Goal: Task Accomplishment & Management: Manage account settings

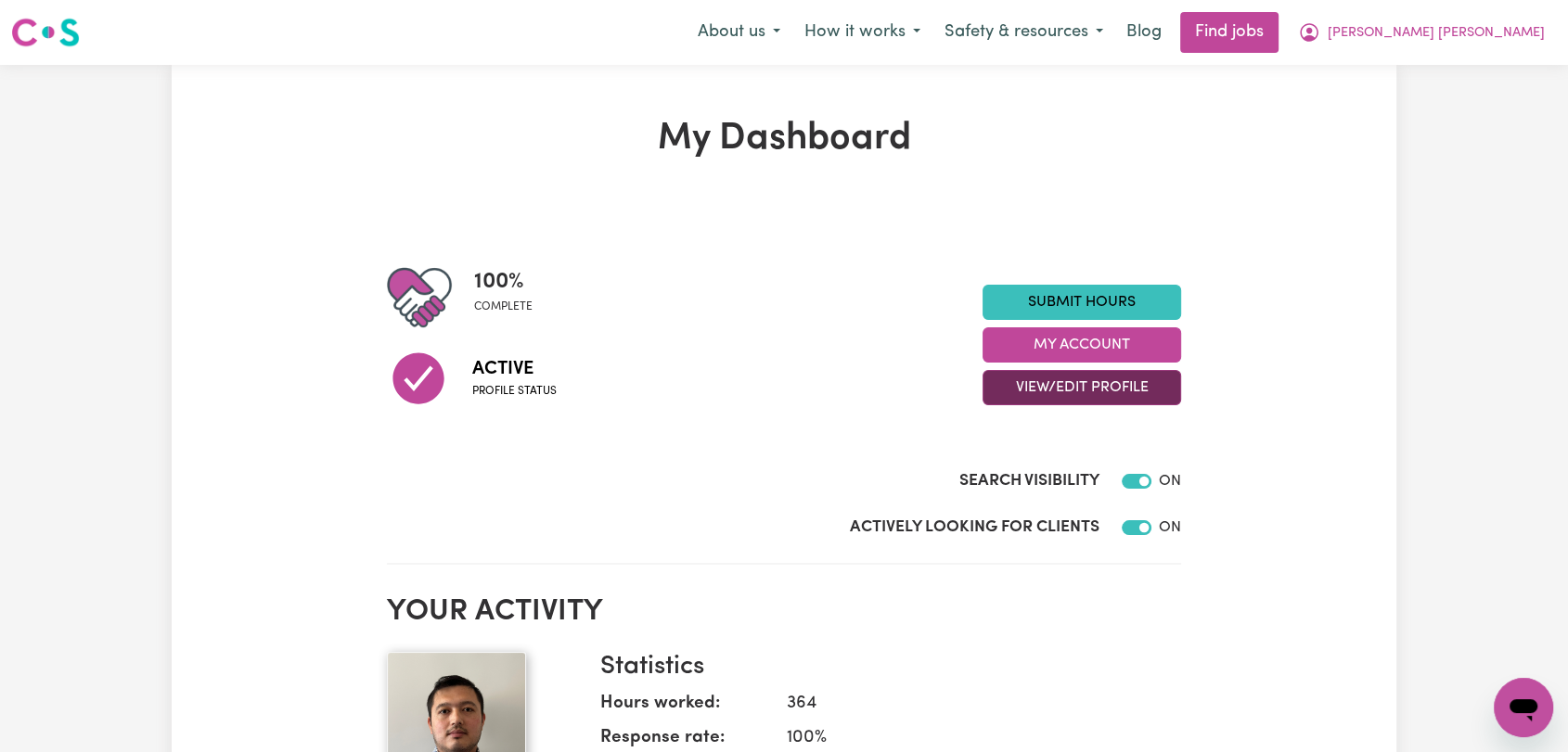
click at [1042, 388] on button "View/Edit Profile" at bounding box center [1082, 388] width 198 height 35
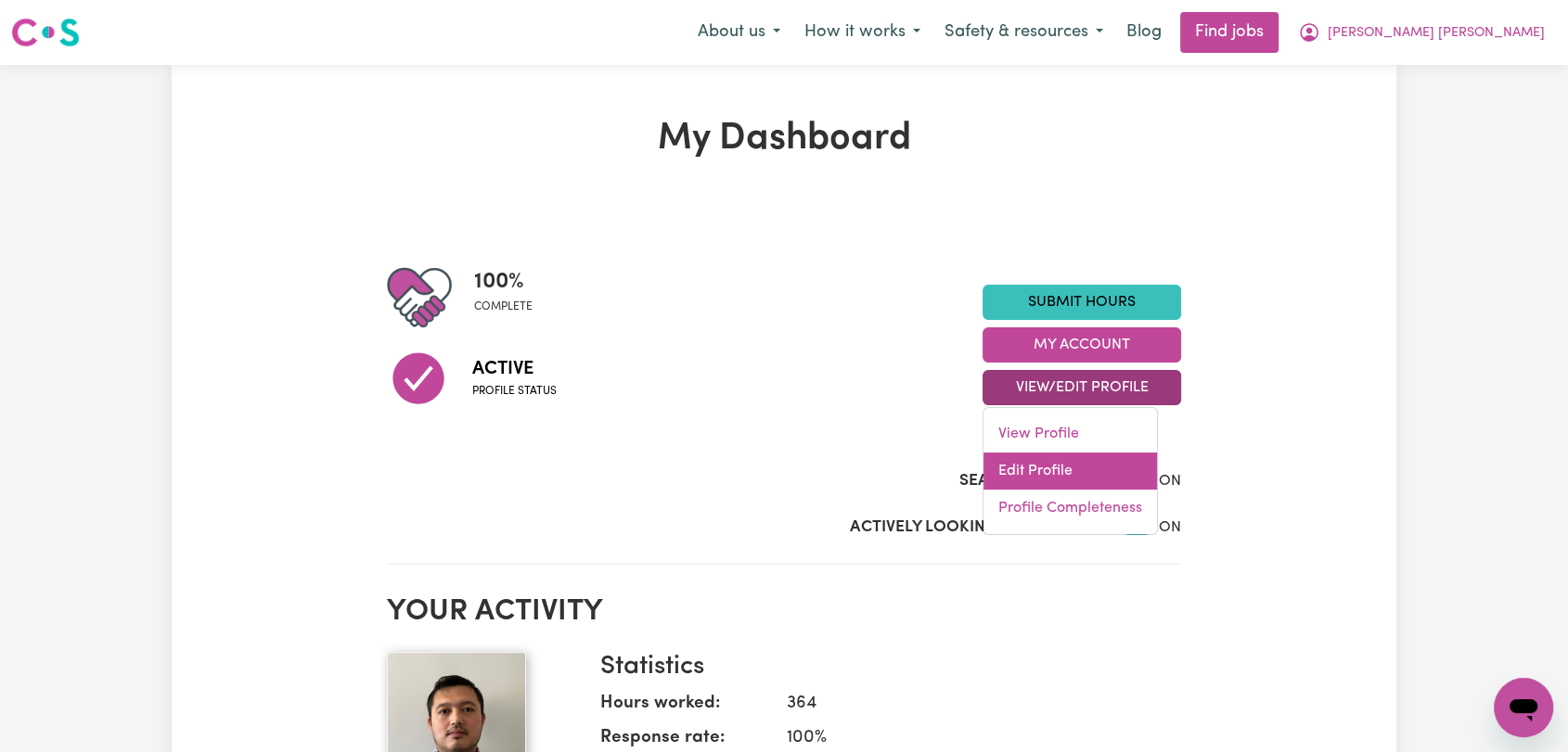
click at [1051, 473] on link "Edit Profile" at bounding box center [1070, 471] width 173 height 37
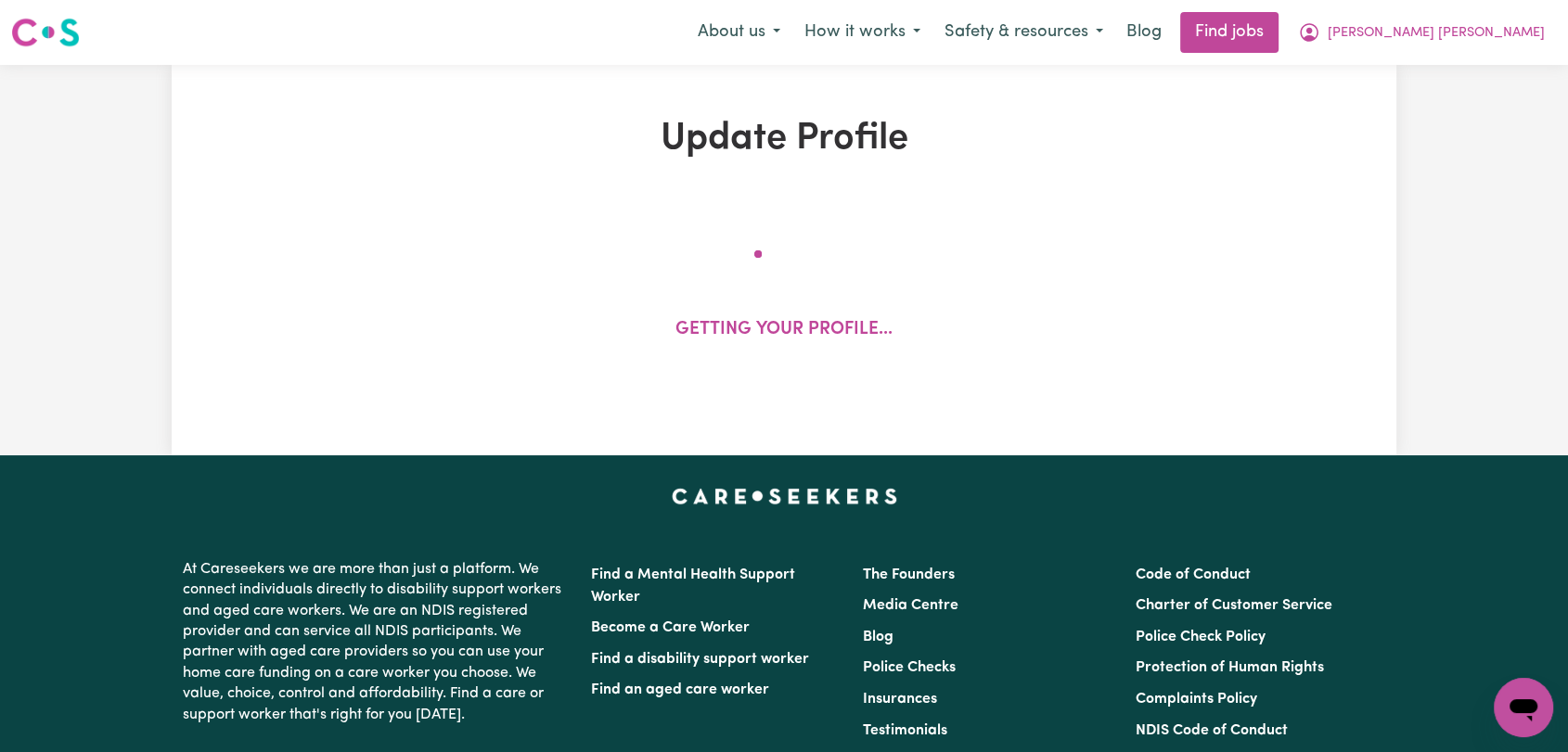
select select "male"
select select "Australian PR"
select select "Studying a healthcare related degree or qualification"
select select "55"
select select "80"
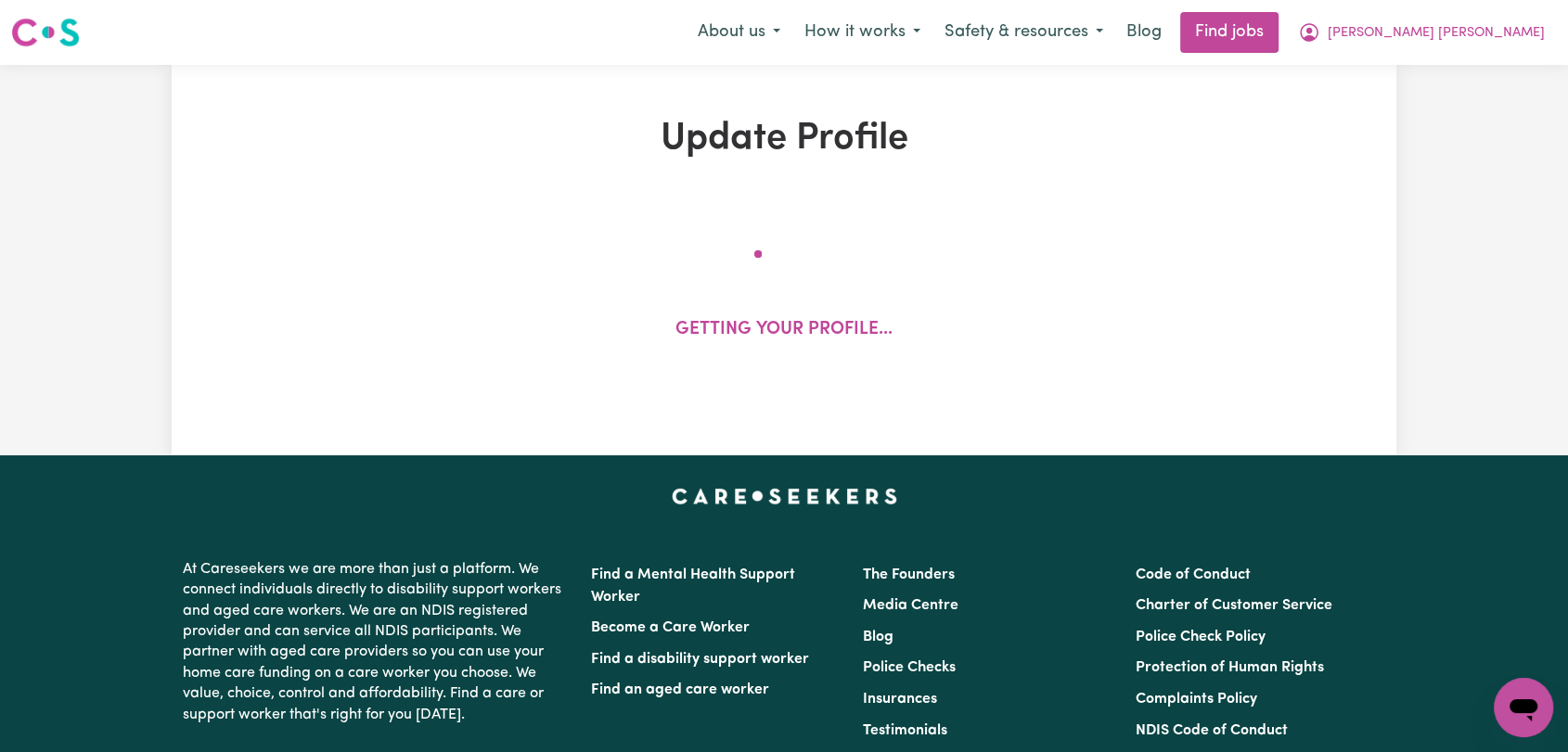
select select "105"
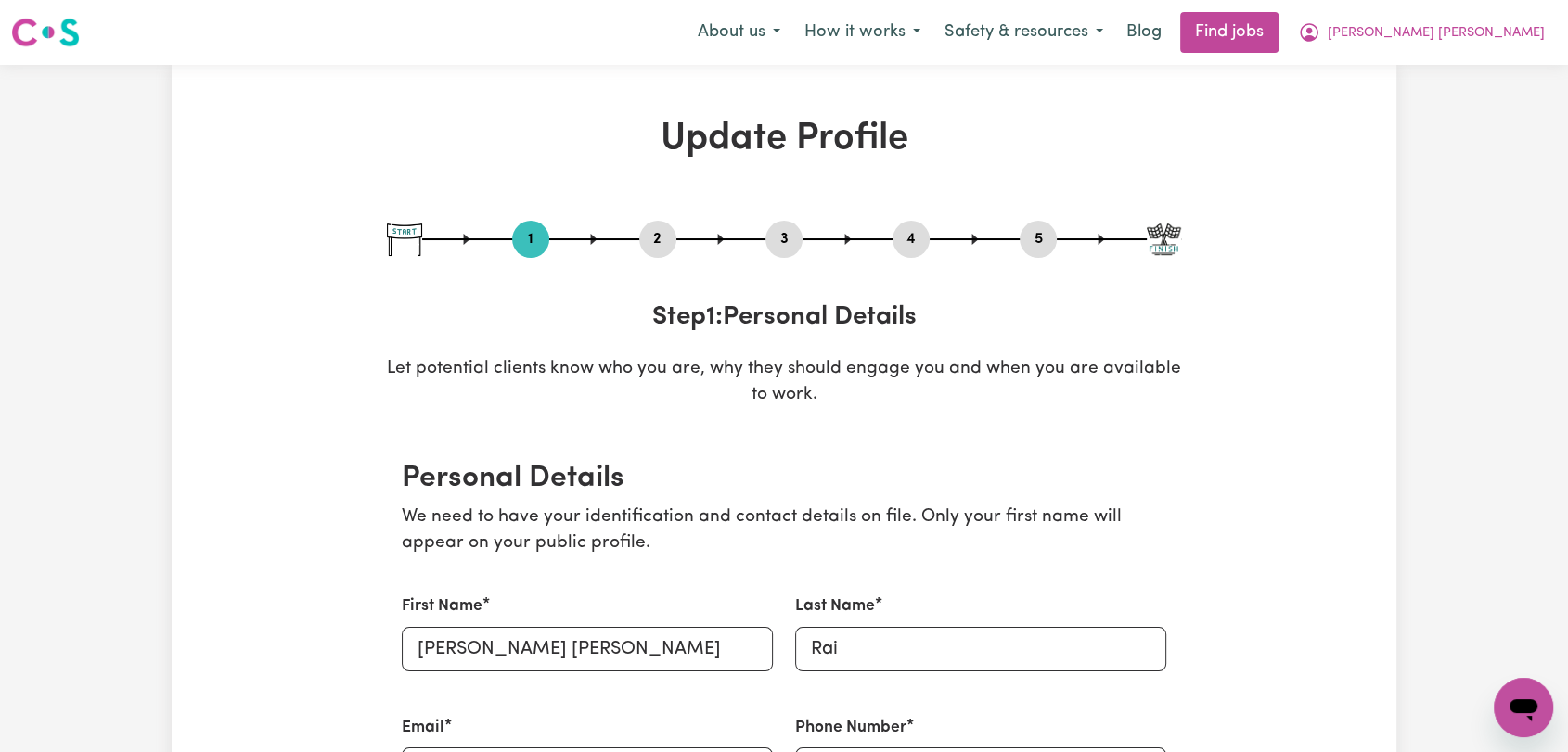
click at [779, 234] on button "3" at bounding box center [784, 239] width 37 height 24
select select "2024"
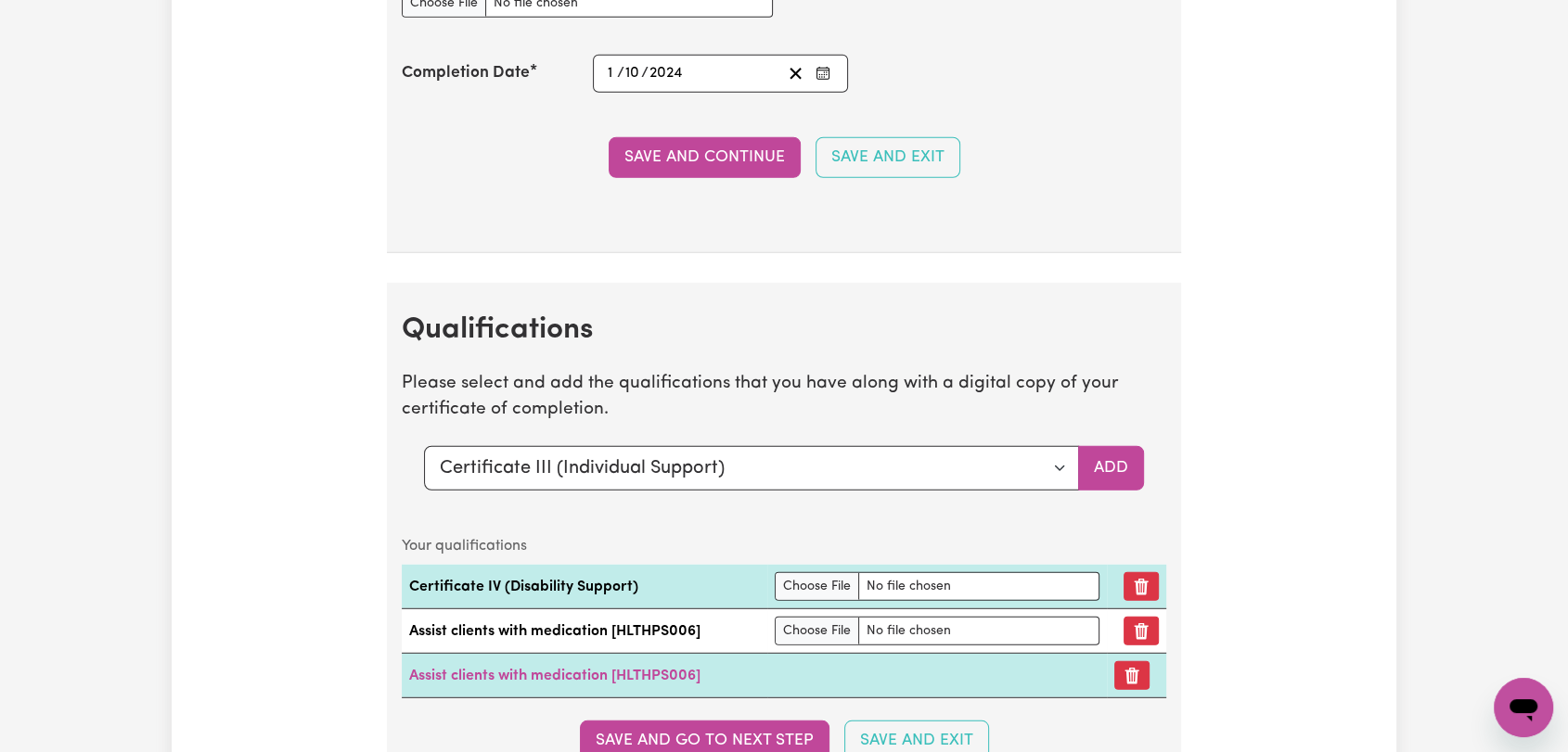
scroll to position [5254, 0]
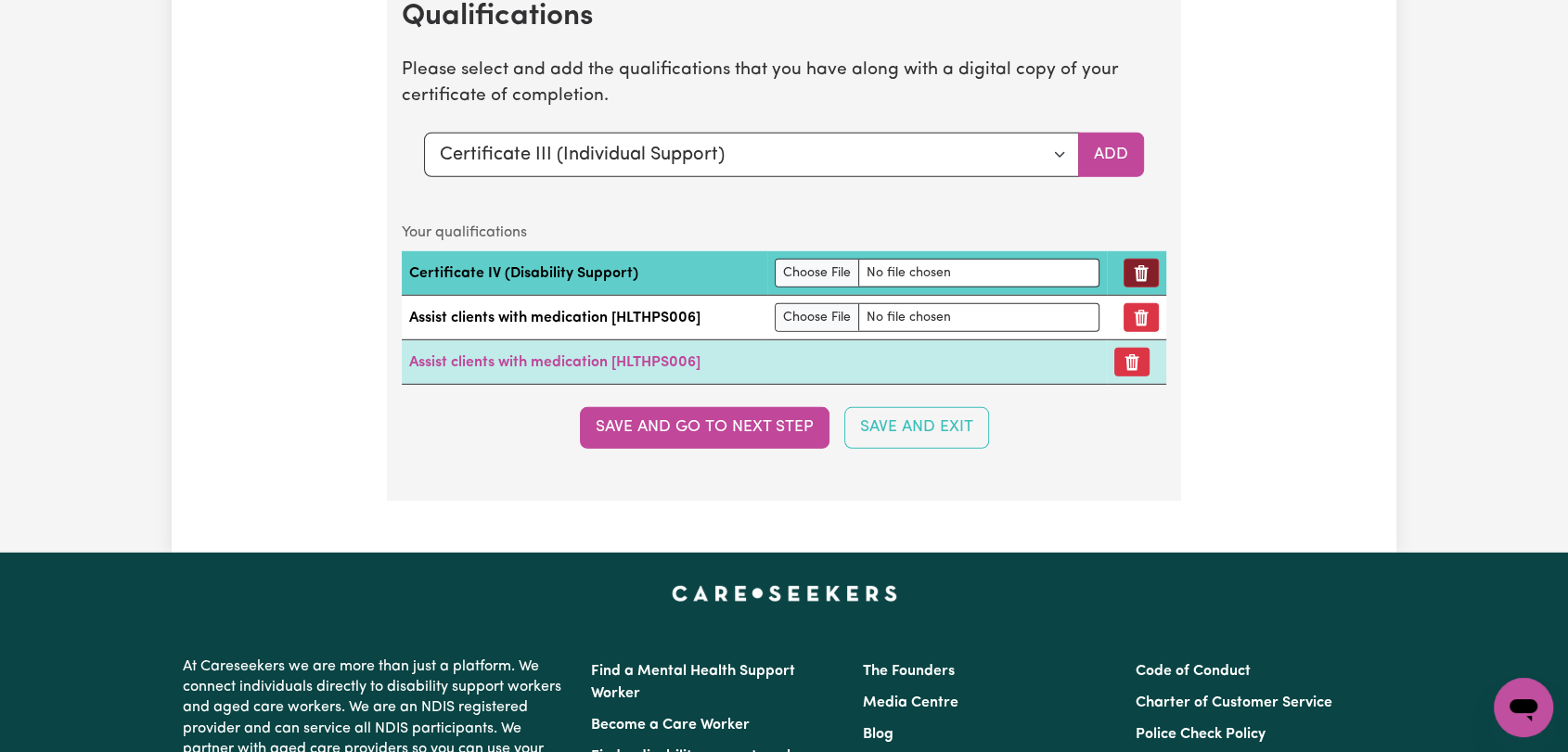
click at [1135, 264] on icon "Remove qualification" at bounding box center [1140, 273] width 18 height 18
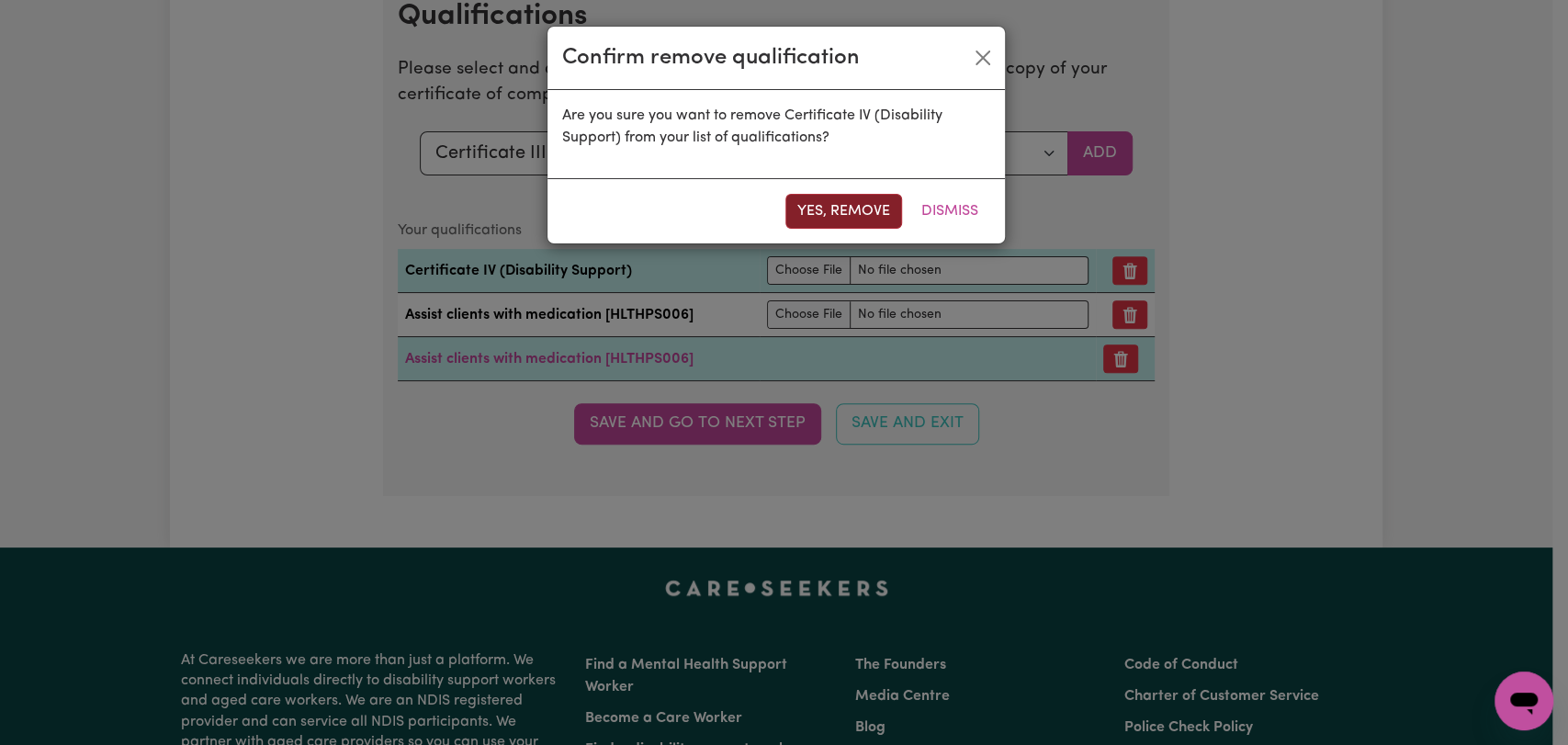
click at [860, 208] on button "Yes, remove" at bounding box center [843, 211] width 116 height 35
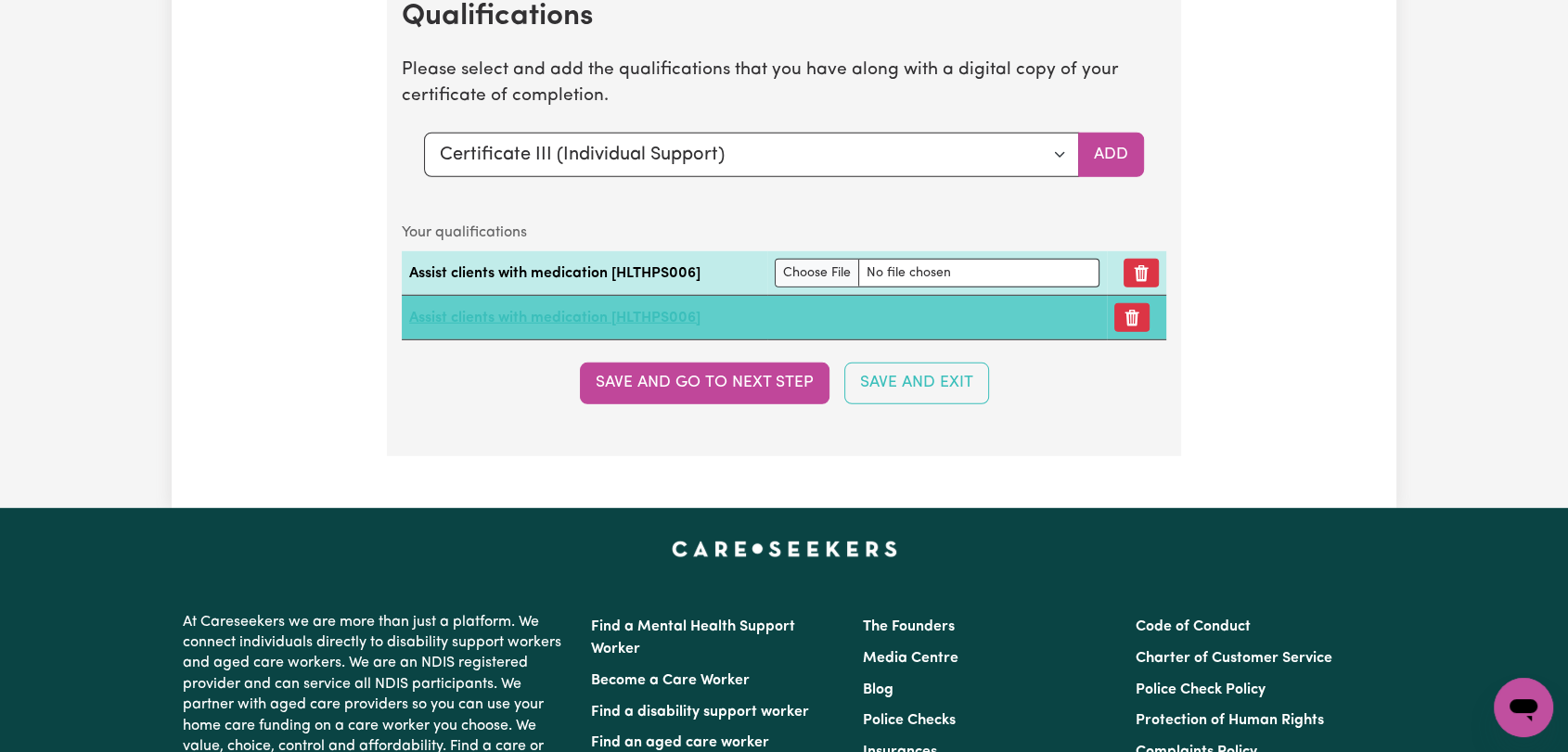
click at [590, 311] on link "Assist clients with medication [HLTHPS006]" at bounding box center [555, 318] width 292 height 15
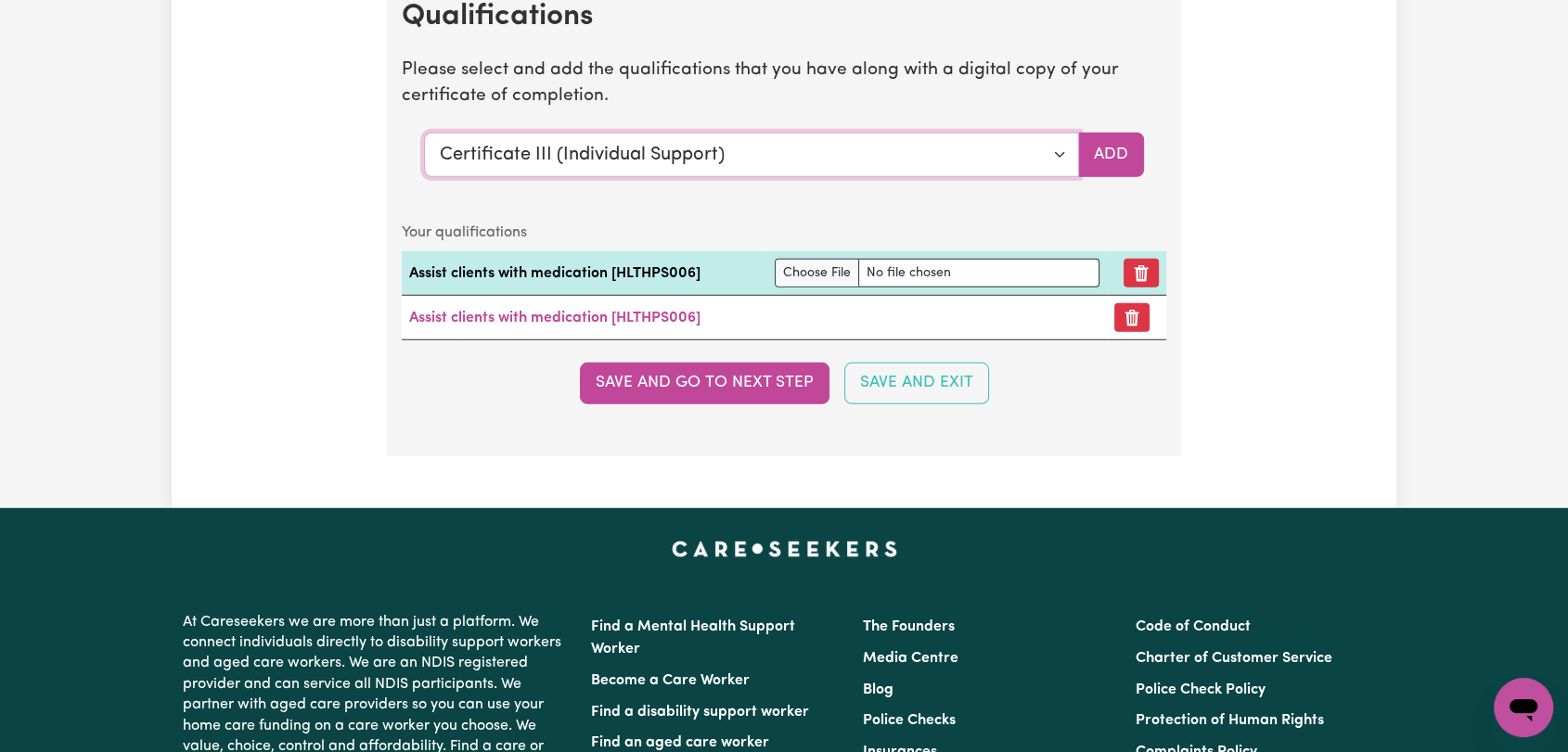
click at [1068, 145] on select "Select a qualification to add... Certificate III (Individual Support) Certifica…" at bounding box center [751, 154] width 655 height 45
select select "Epilepsy Management"
click at [424, 132] on select "Select a qualification to add... Certificate III (Individual Support) Certifica…" at bounding box center [751, 154] width 655 height 45
click at [1095, 147] on button "Add" at bounding box center [1111, 154] width 66 height 45
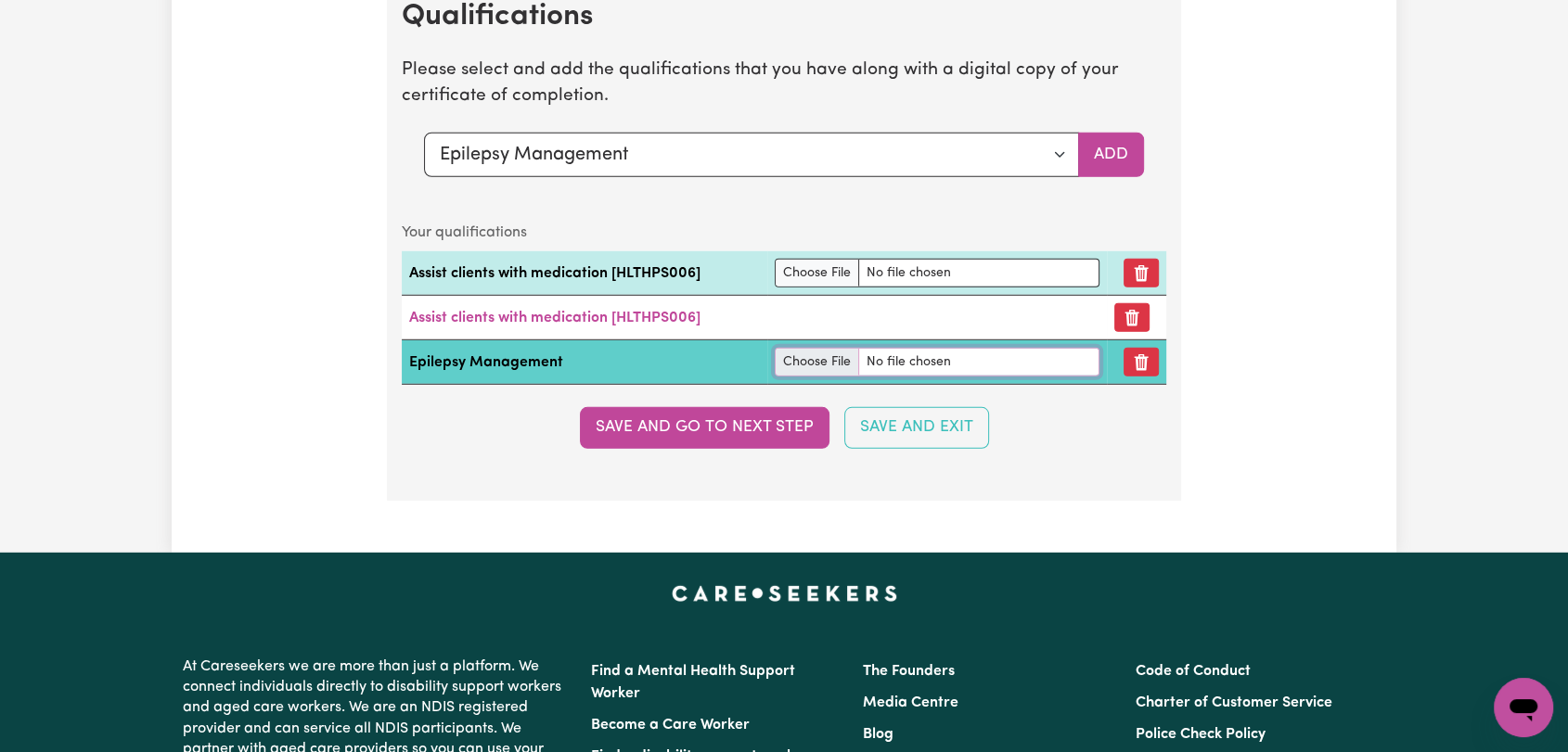
click at [789, 348] on input "file" at bounding box center [936, 362] width 324 height 29
type input "C:\fakepath\Bishal Babu Lifong Rai - Epilepsey Essentials.pdf"
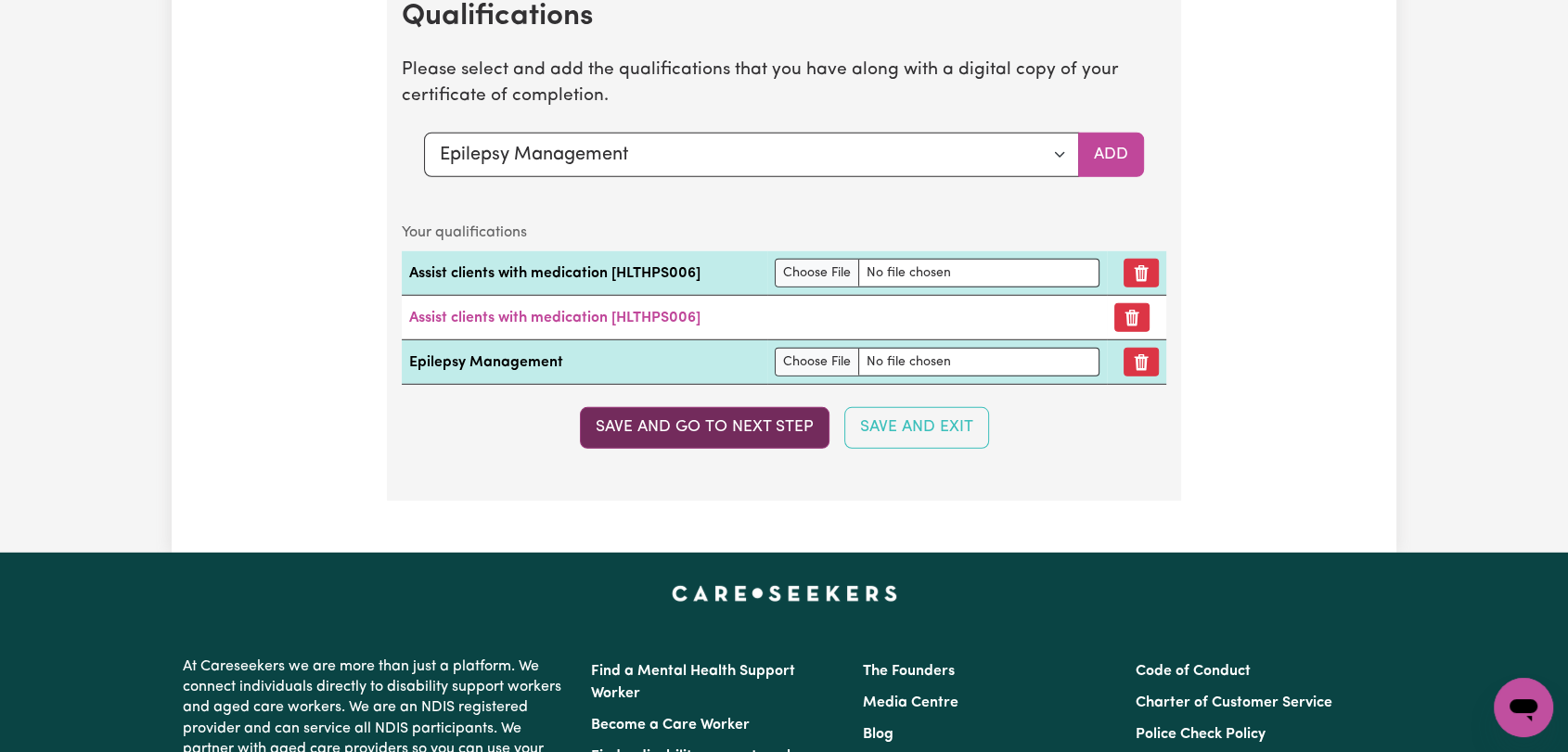
click at [749, 423] on button "Save and go to next step" at bounding box center [704, 427] width 250 height 41
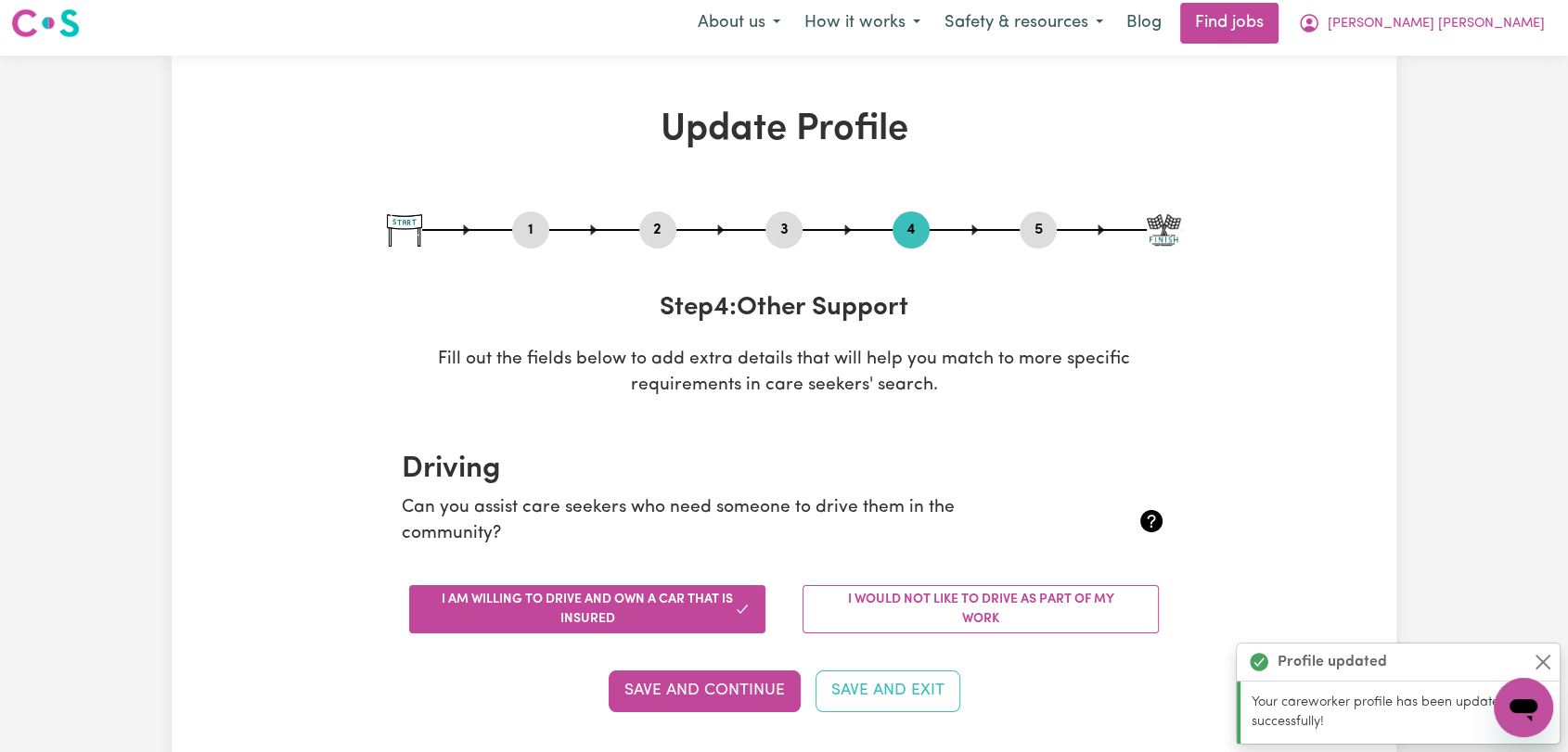
scroll to position [0, 0]
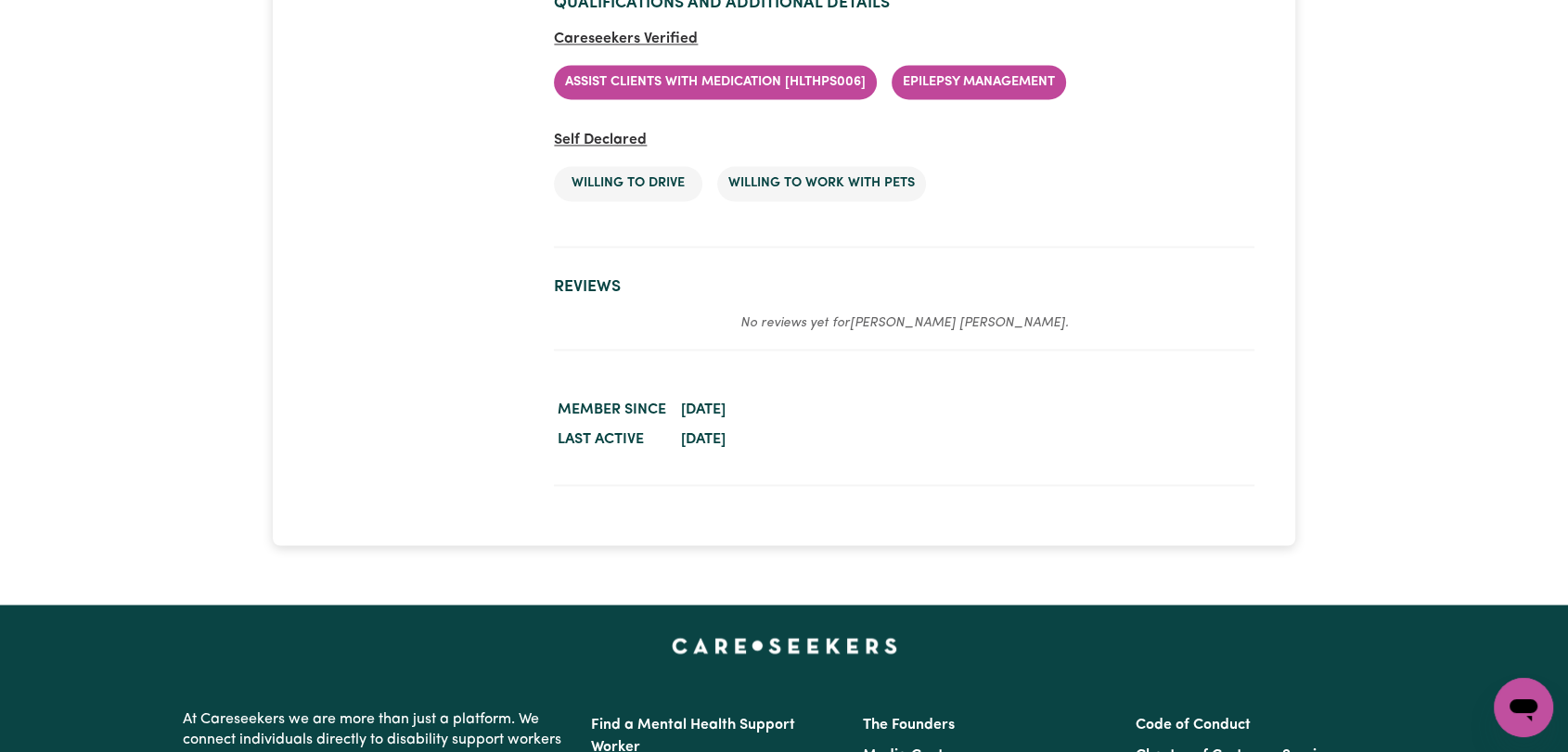
scroll to position [2885, 0]
